Goal: Task Accomplishment & Management: Complete application form

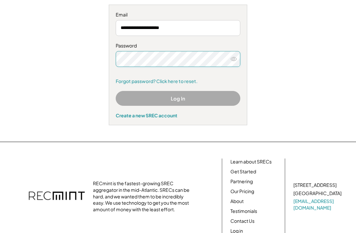
click at [196, 98] on button "Log In" at bounding box center [178, 98] width 125 height 15
click at [222, 20] on input "**********" at bounding box center [178, 28] width 125 height 16
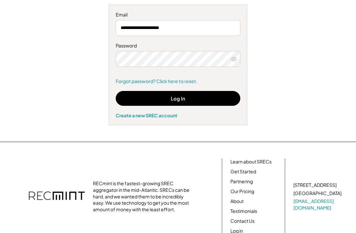
click at [196, 97] on button "Log In" at bounding box center [178, 98] width 125 height 15
click at [186, 99] on button "Log In" at bounding box center [178, 98] width 125 height 15
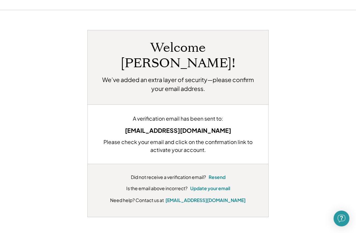
scroll to position [21, 0]
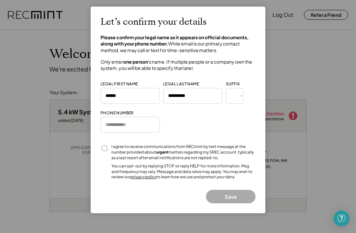
click at [131, 126] on input "tel" at bounding box center [130, 125] width 59 height 16
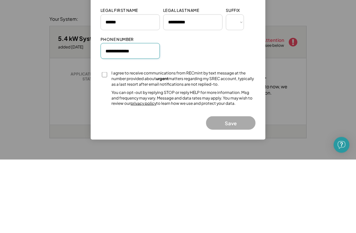
type input "**********"
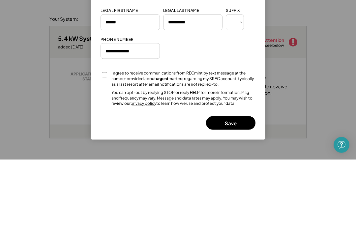
scroll to position [74, 0]
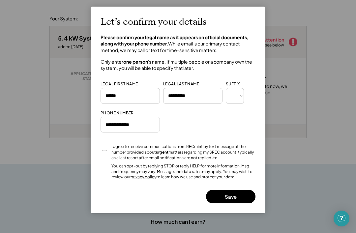
click at [237, 194] on button "Save" at bounding box center [230, 197] width 49 height 14
click at [239, 190] on button "Save" at bounding box center [230, 197] width 49 height 14
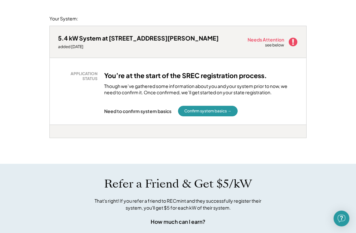
click at [304, 4] on div "Welcome, Samuel! We're excited to help you monetize your SRECs. Your System: 5.…" at bounding box center [178, 220] width 356 height 528
click at [218, 110] on button "Confirm system basics →" at bounding box center [208, 111] width 60 height 11
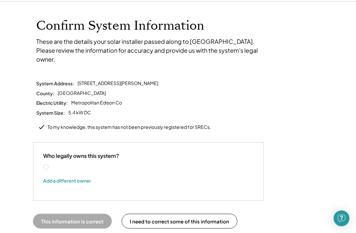
scroll to position [29, 0]
click at [50, 165] on label "Samuel Isenberger" at bounding box center [79, 167] width 59 height 5
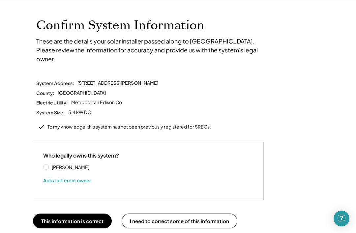
click at [89, 214] on button "This information is correct" at bounding box center [72, 221] width 79 height 15
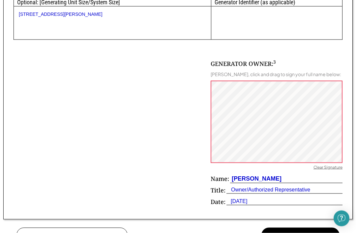
scroll to position [384, 0]
click at [294, 233] on button "Confirm Signature & Save" at bounding box center [301, 235] width 78 height 15
